Goal: Task Accomplishment & Management: Use online tool/utility

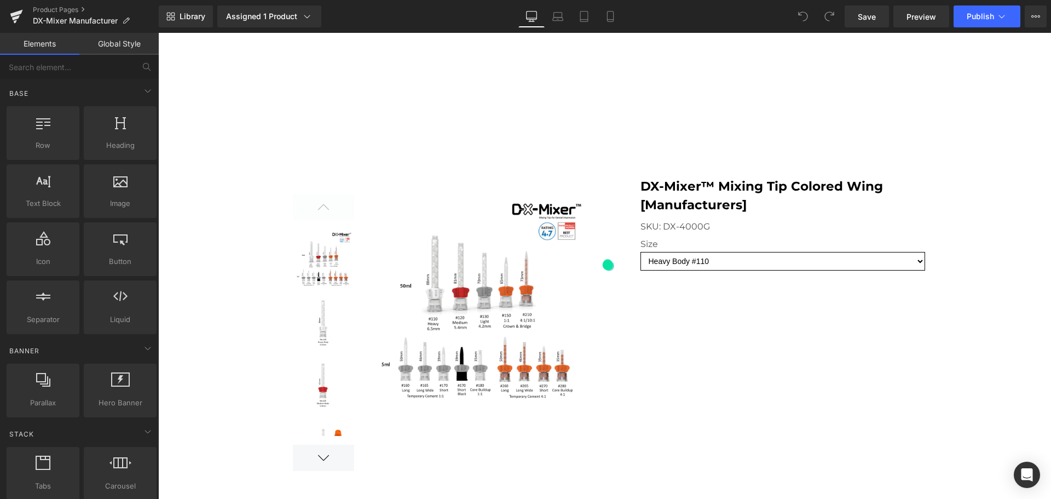
scroll to position [958, 0]
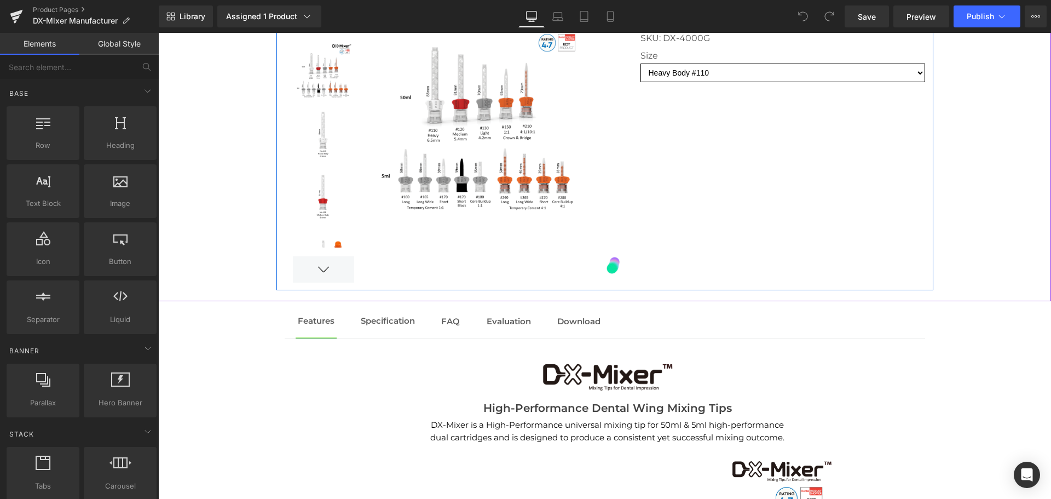
click at [789, 212] on div at bounding box center [605, 135] width 657 height 310
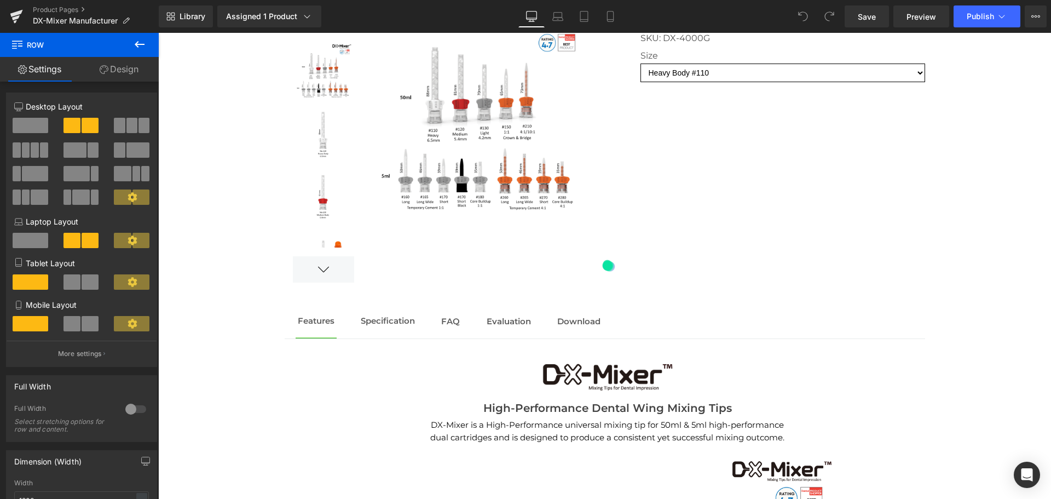
click at [138, 43] on icon at bounding box center [139, 44] width 13 height 13
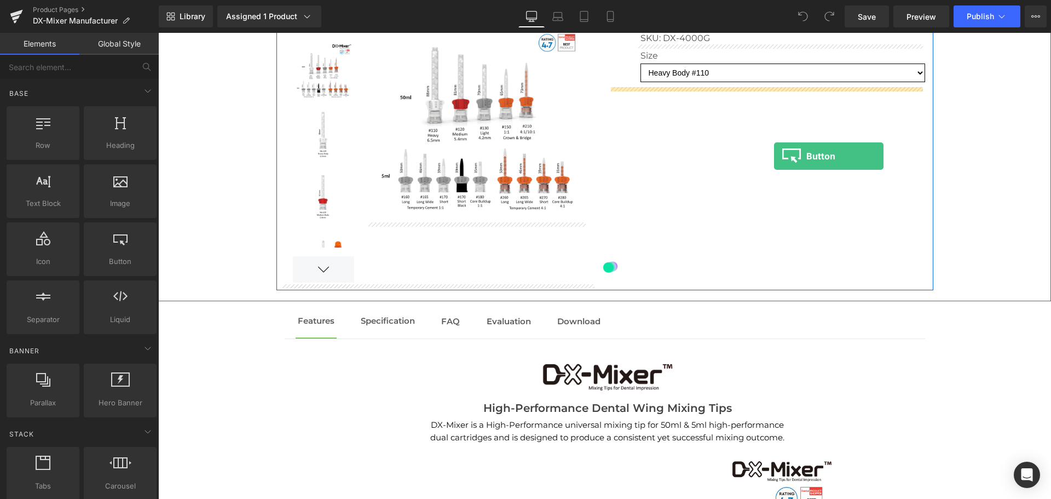
drag, startPoint x: 274, startPoint y: 288, endPoint x: 774, endPoint y: 156, distance: 517.6
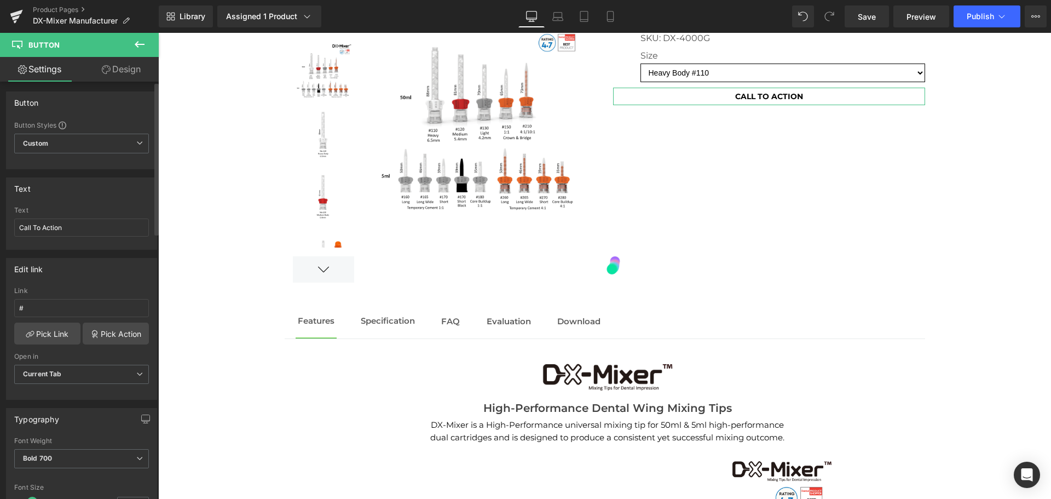
scroll to position [0, 0]
drag, startPoint x: 83, startPoint y: 233, endPoint x: 1, endPoint y: 231, distance: 82.7
click at [1, 231] on div "Text Call To Action Text Call To Action" at bounding box center [82, 210] width 164 height 80
type input "Notify Me"
click at [82, 378] on span "Current Tab" at bounding box center [81, 375] width 135 height 19
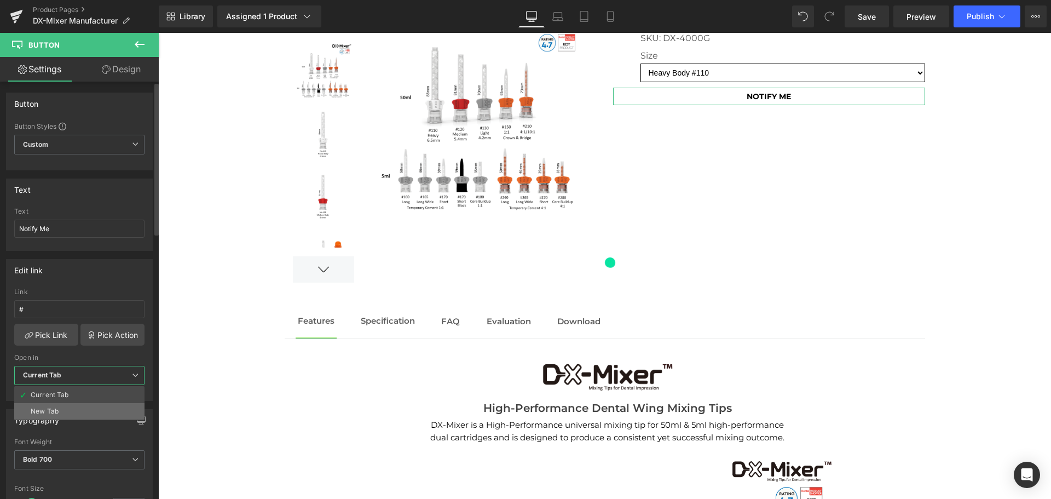
click at [68, 410] on li "New Tab" at bounding box center [79, 411] width 130 height 16
click at [61, 312] on input "#" at bounding box center [81, 309] width 135 height 18
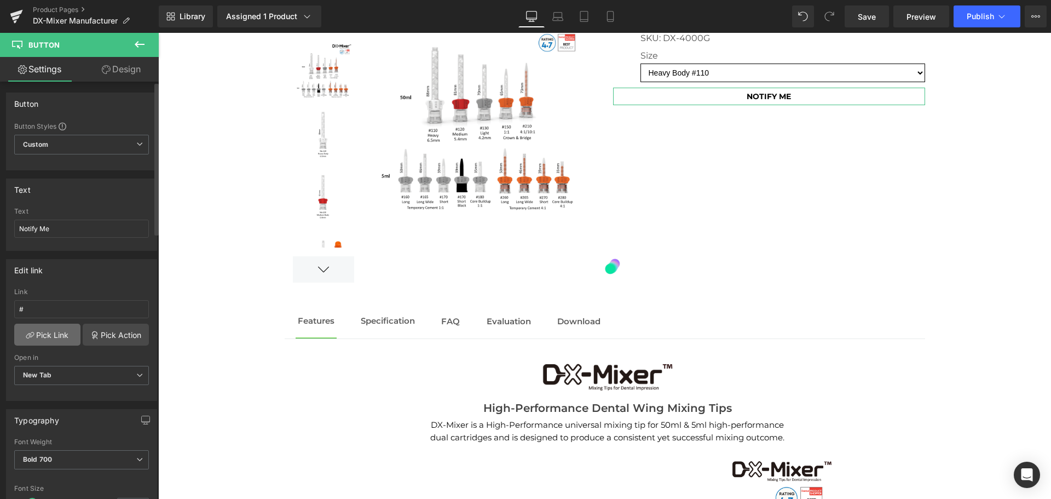
click at [59, 334] on link "Pick Link" at bounding box center [47, 335] width 66 height 22
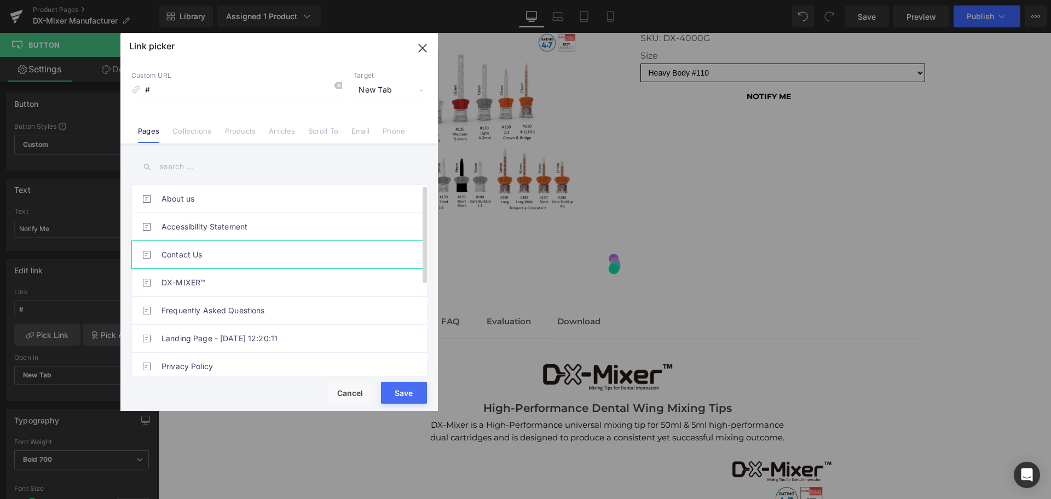
click at [223, 246] on link "Contact Us" at bounding box center [282, 254] width 241 height 27
click at [415, 400] on button "Save" at bounding box center [404, 393] width 46 height 22
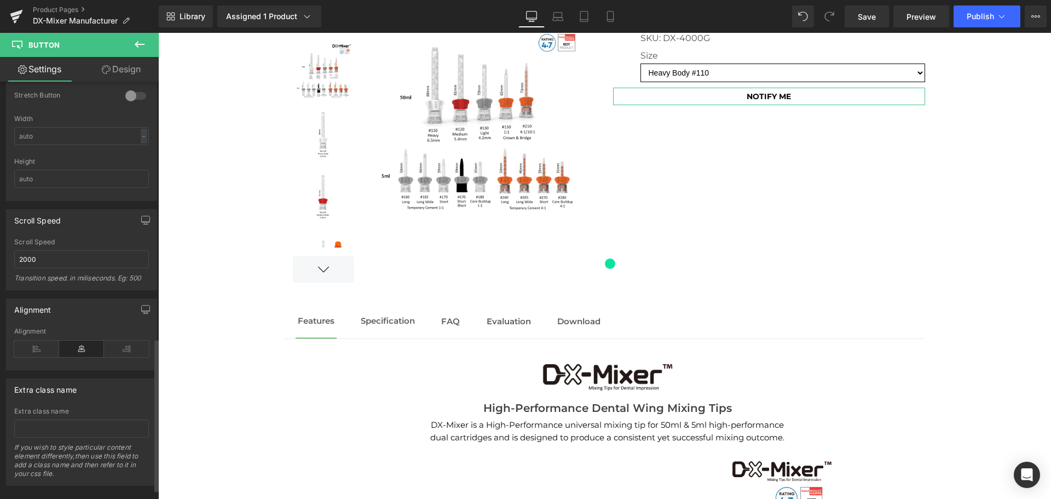
scroll to position [728, 0]
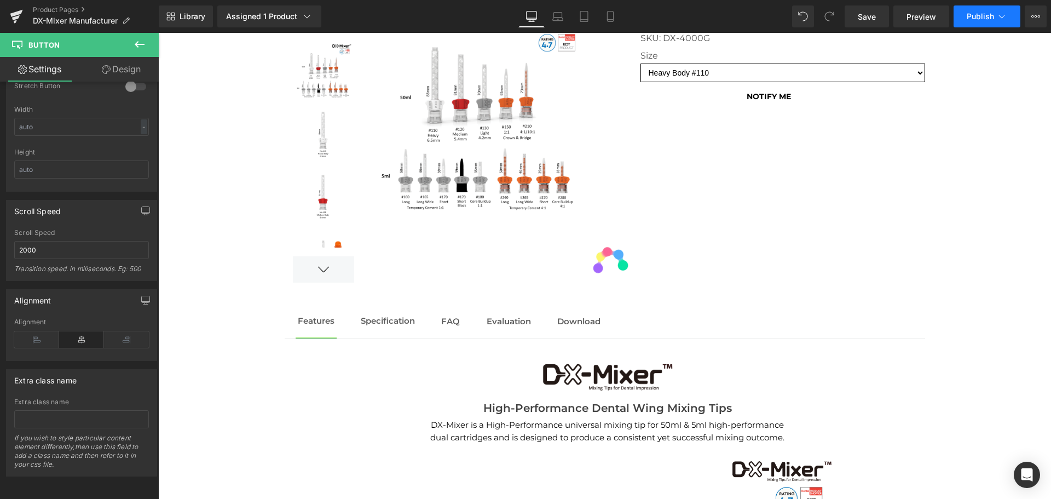
click at [971, 24] on button "Publish" at bounding box center [987, 16] width 67 height 22
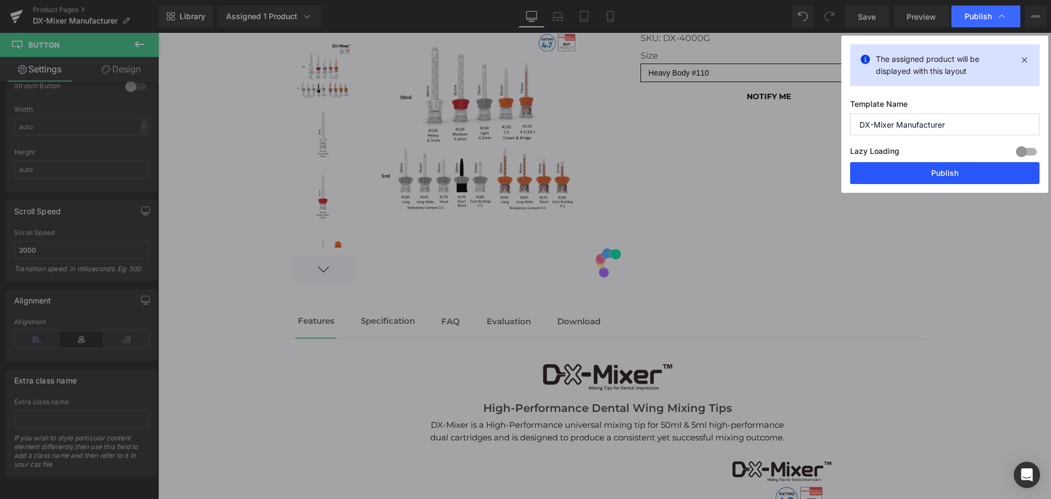
click at [969, 171] on button "Publish" at bounding box center [944, 173] width 189 height 22
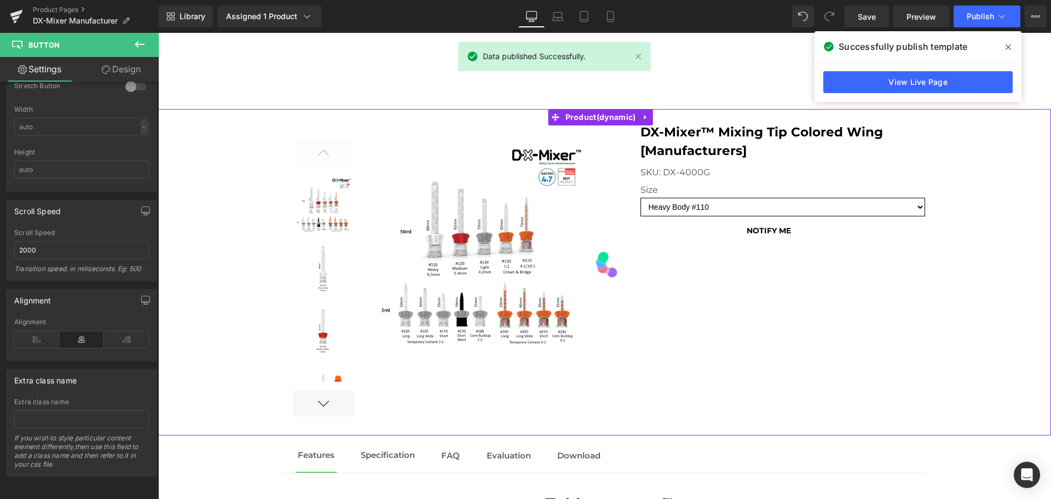
scroll to position [772, 0]
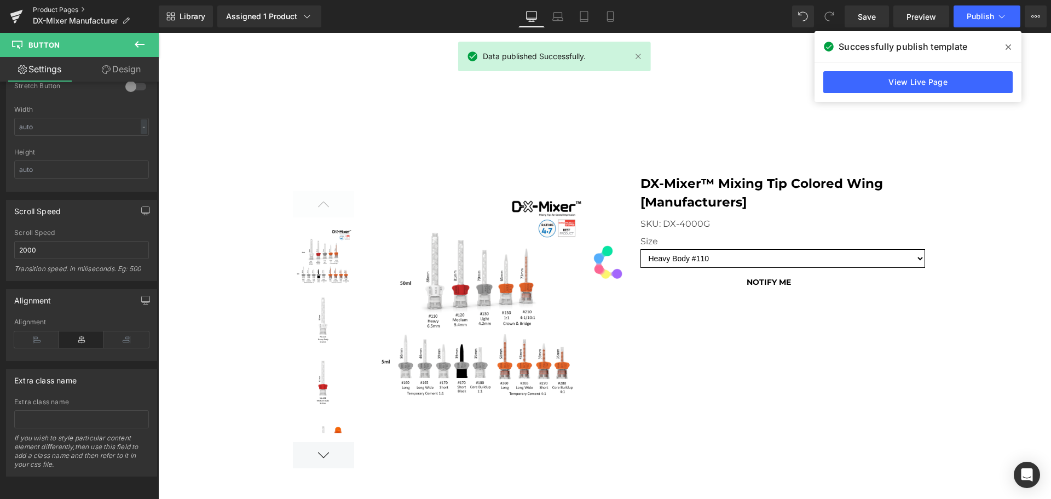
click at [48, 9] on link "Product Pages" at bounding box center [96, 9] width 126 height 9
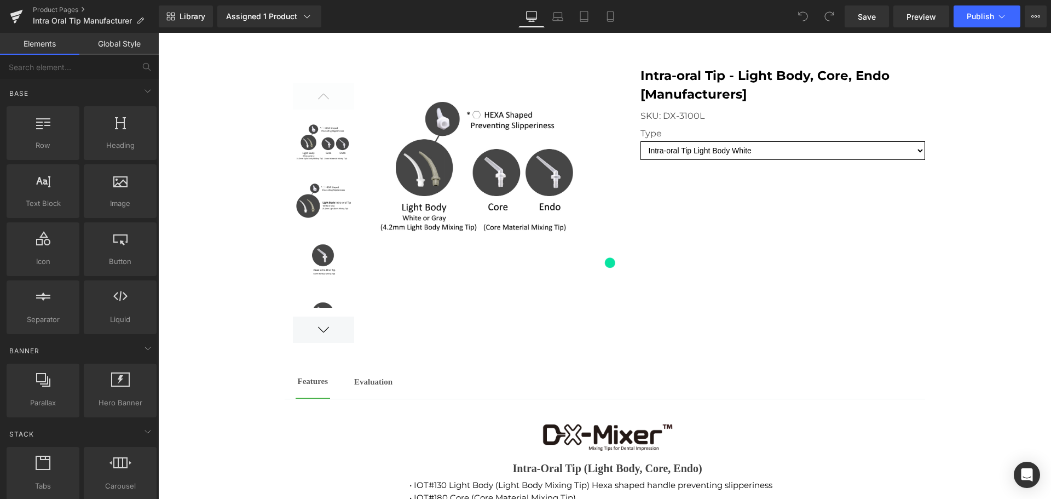
scroll to position [828, 0]
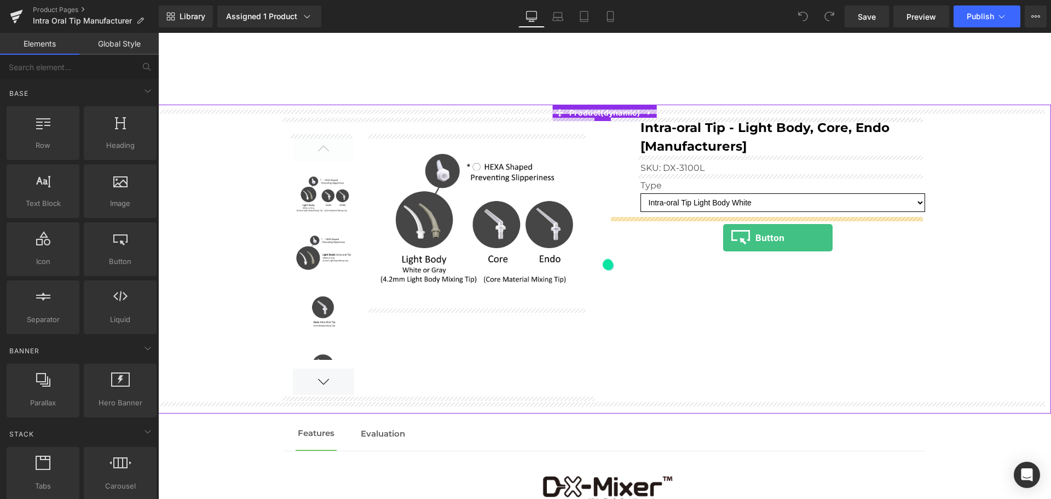
drag, startPoint x: 287, startPoint y: 280, endPoint x: 723, endPoint y: 238, distance: 438.5
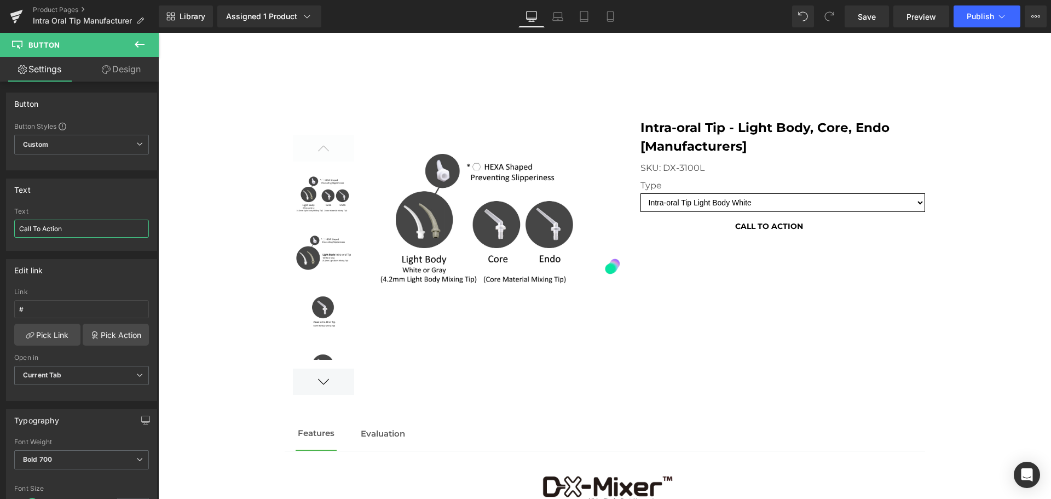
drag, startPoint x: 71, startPoint y: 225, endPoint x: -60, endPoint y: 223, distance: 130.4
click at [0, 223] on html "Button You are previewing how the will restyle your page. You can not edit Elem…" at bounding box center [525, 249] width 1051 height 499
type input "NOtify Me"
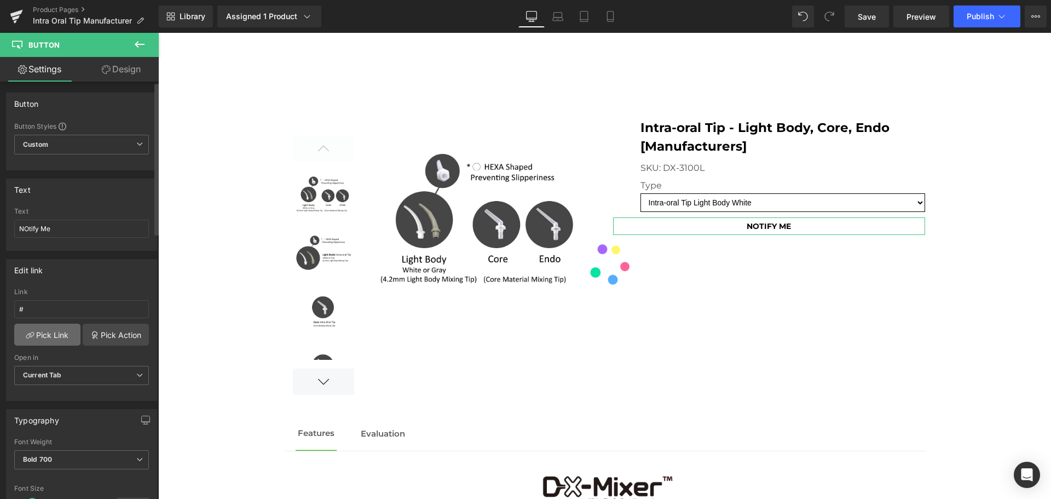
click at [54, 335] on link "Pick Link" at bounding box center [47, 335] width 66 height 22
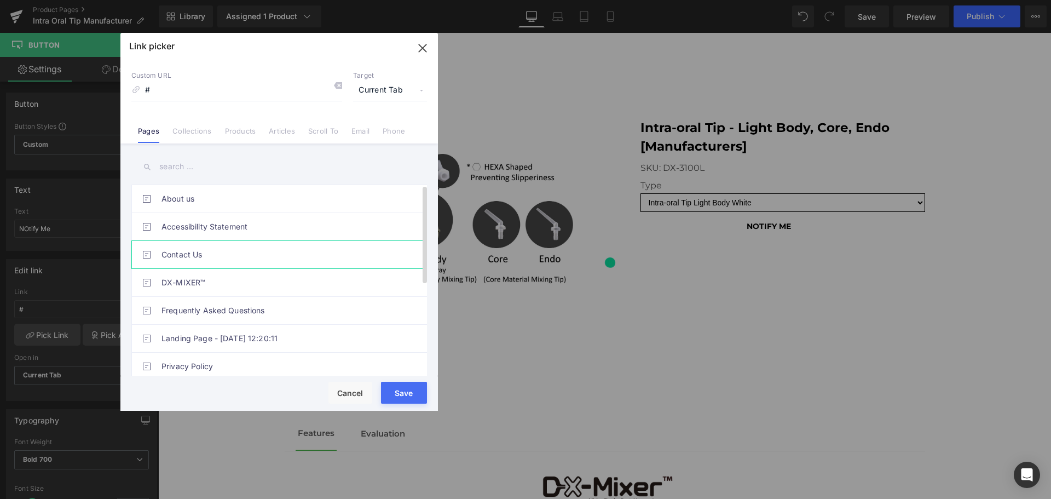
click at [215, 260] on link "Contact Us" at bounding box center [282, 254] width 241 height 27
type input "/pages/contact-us"
click at [406, 386] on button "Save" at bounding box center [404, 393] width 46 height 22
type input "/pages/contact-us"
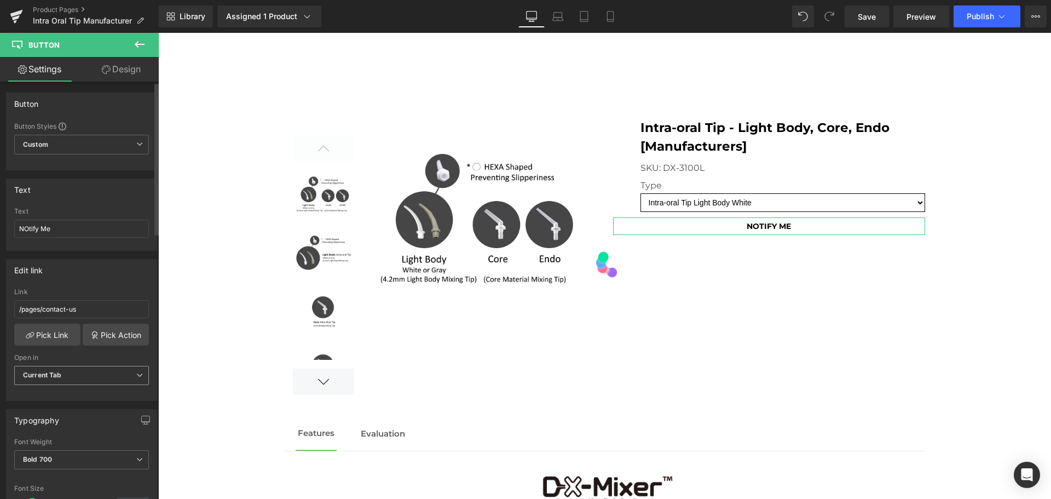
click at [125, 379] on span "Current Tab" at bounding box center [81, 375] width 135 height 19
click at [100, 406] on li "New Tab" at bounding box center [79, 411] width 130 height 16
click at [971, 13] on span "Publish" at bounding box center [980, 16] width 27 height 9
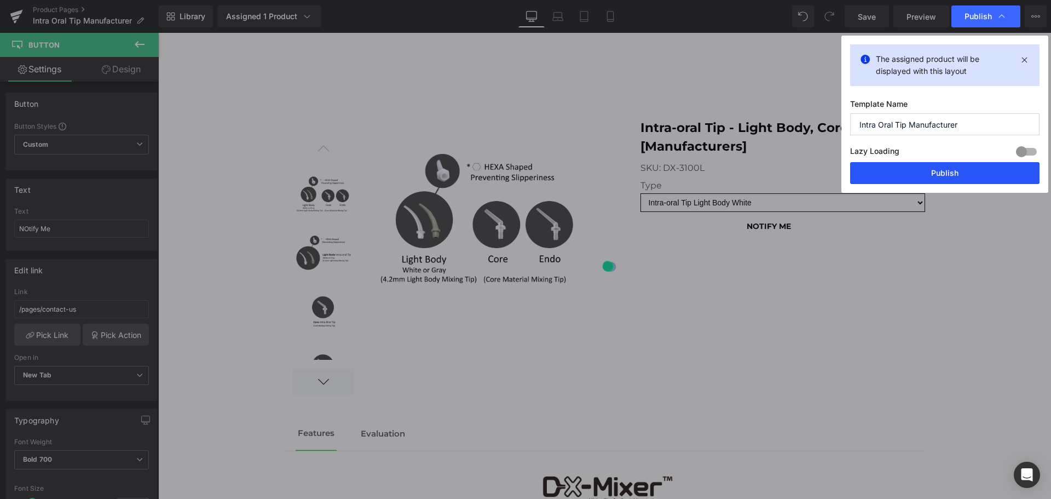
click at [941, 171] on button "Publish" at bounding box center [944, 173] width 189 height 22
